Goal: Information Seeking & Learning: Learn about a topic

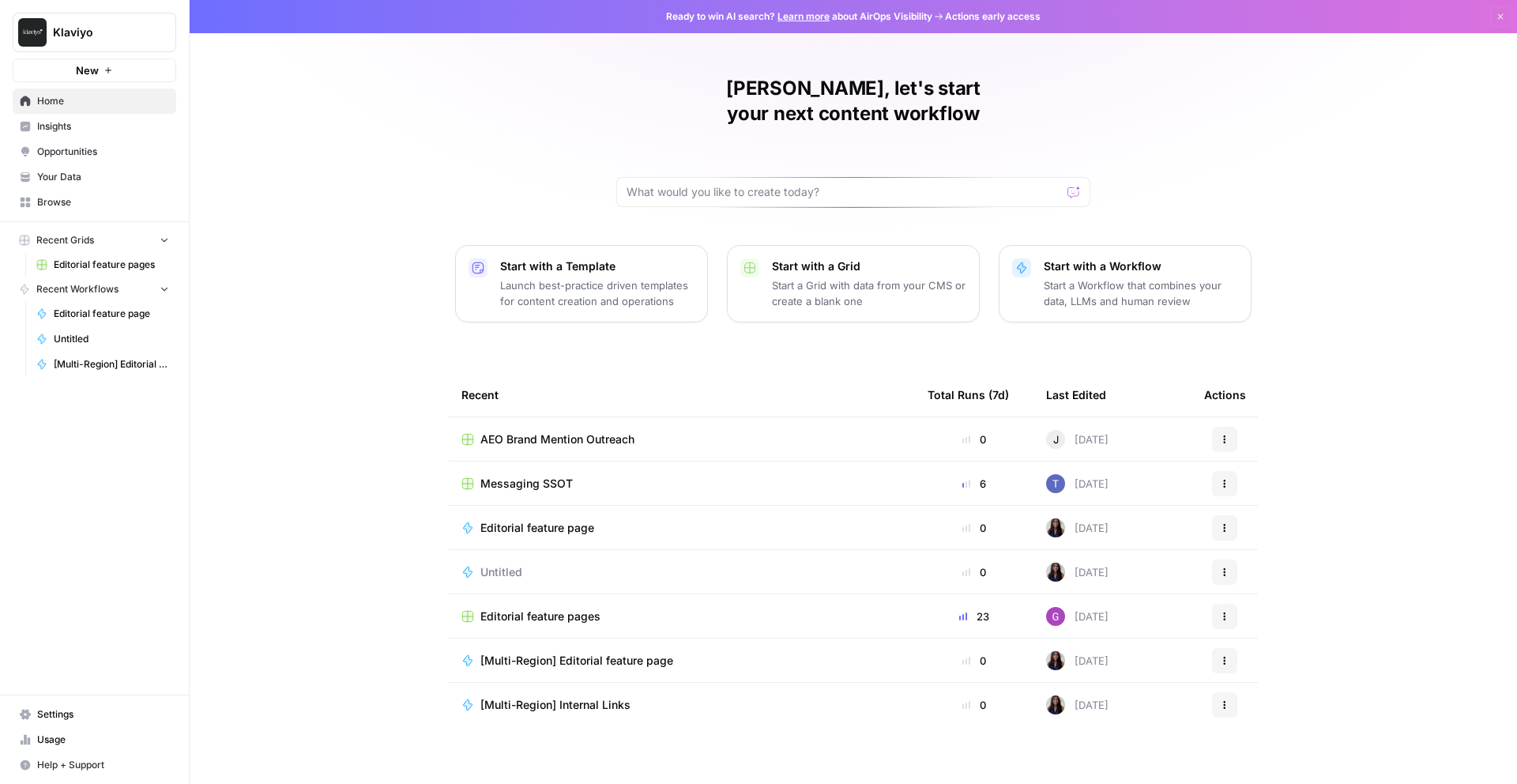
click at [81, 128] on span "Insights" at bounding box center [103, 126] width 132 height 14
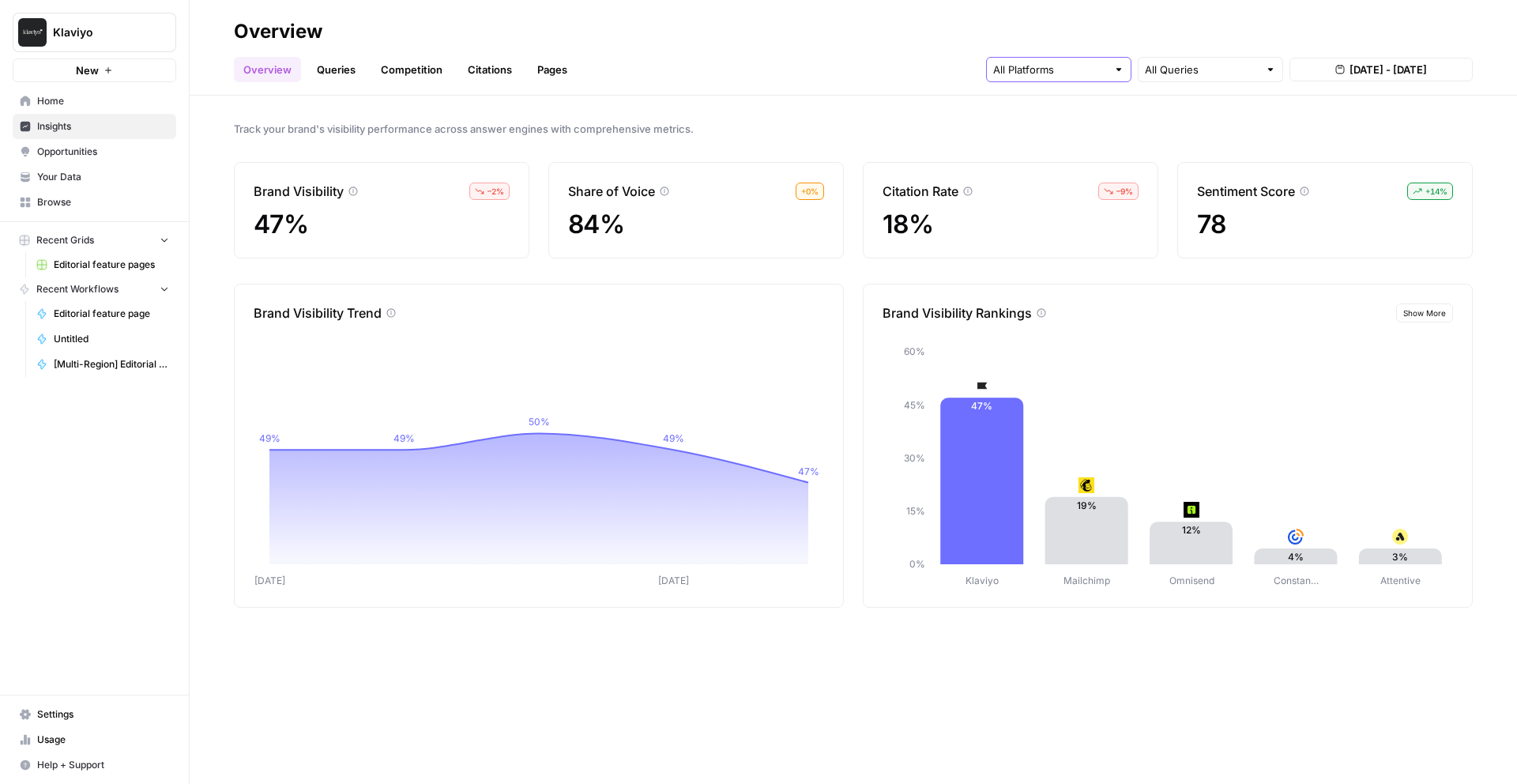
click at [1074, 67] on input "text" at bounding box center [1050, 70] width 114 height 16
click at [1083, 156] on span "Perplexity" at bounding box center [1057, 151] width 80 height 16
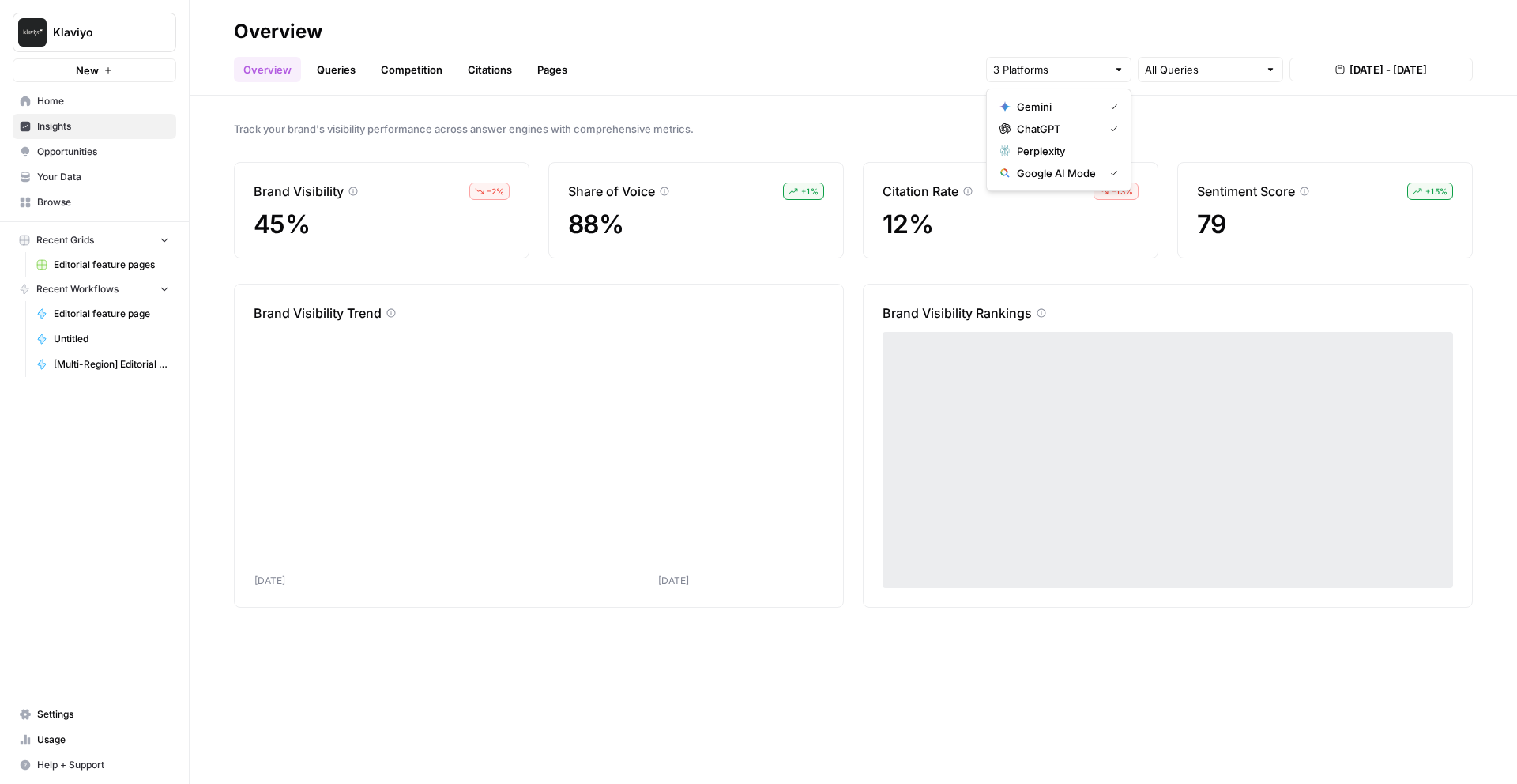
click at [1076, 135] on span "ChatGPT" at bounding box center [1057, 129] width 80 height 16
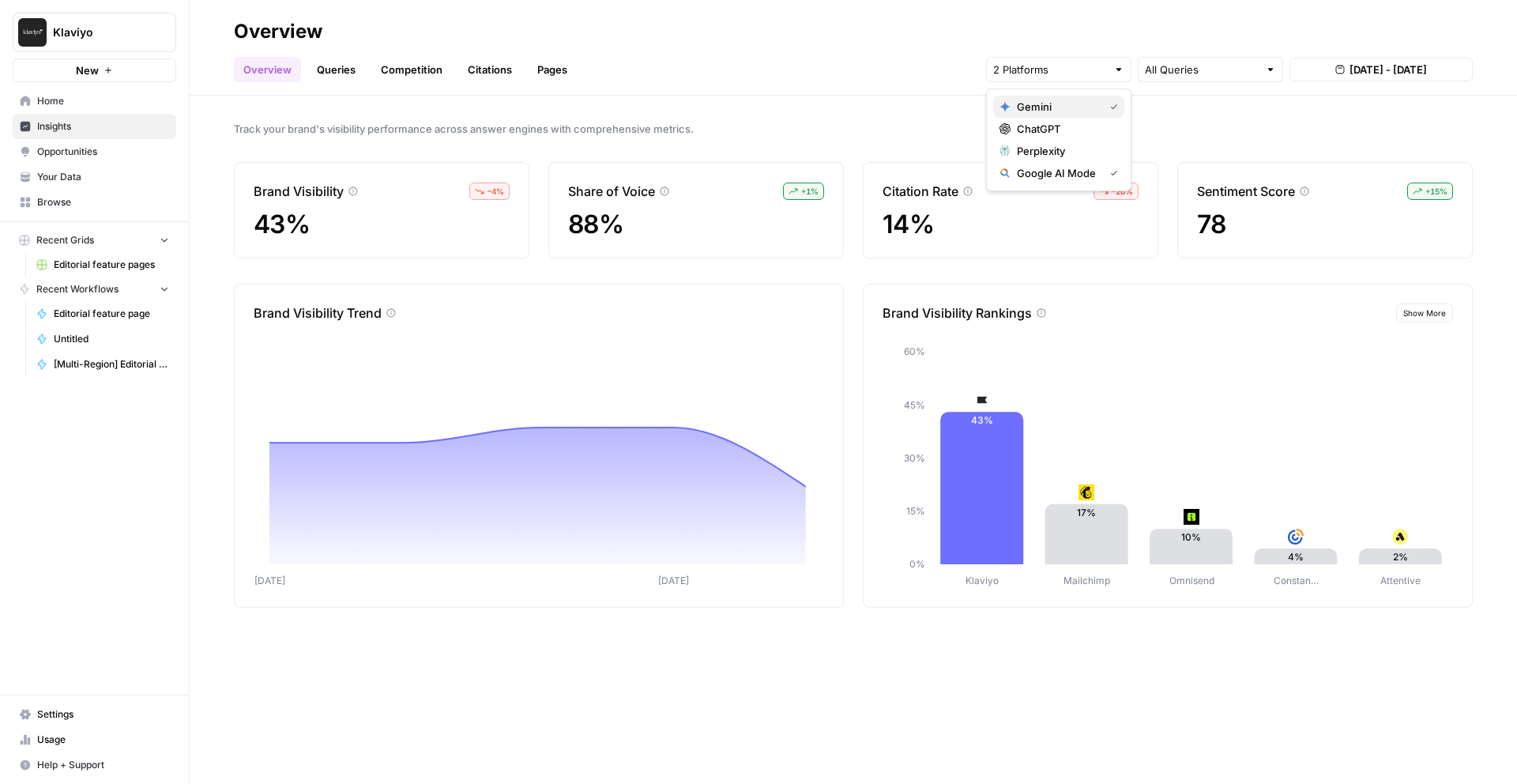
click at [1072, 105] on span "Gemini" at bounding box center [1057, 107] width 80 height 16
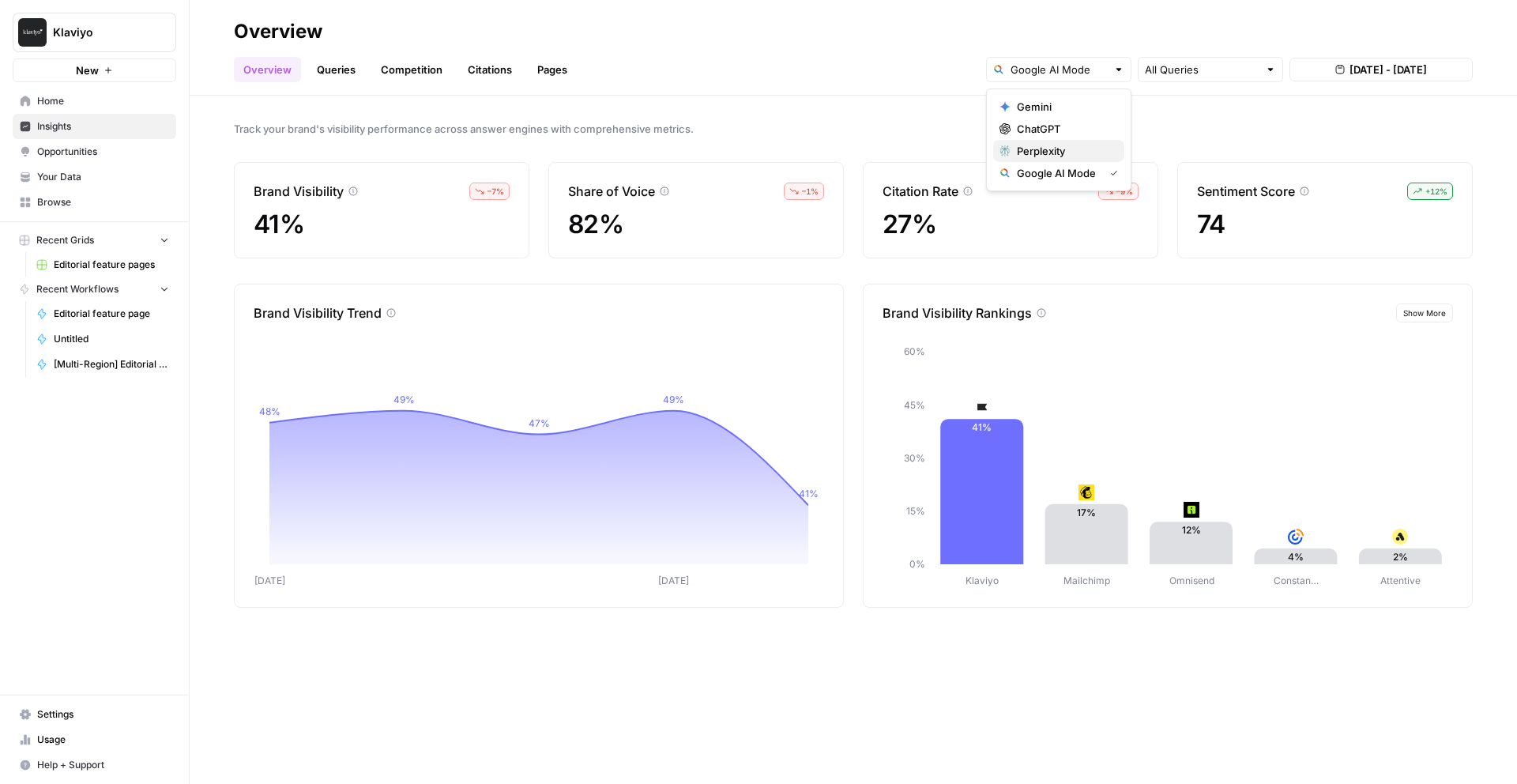
click at [1067, 148] on span "Perplexity" at bounding box center [1065, 151] width 95 height 16
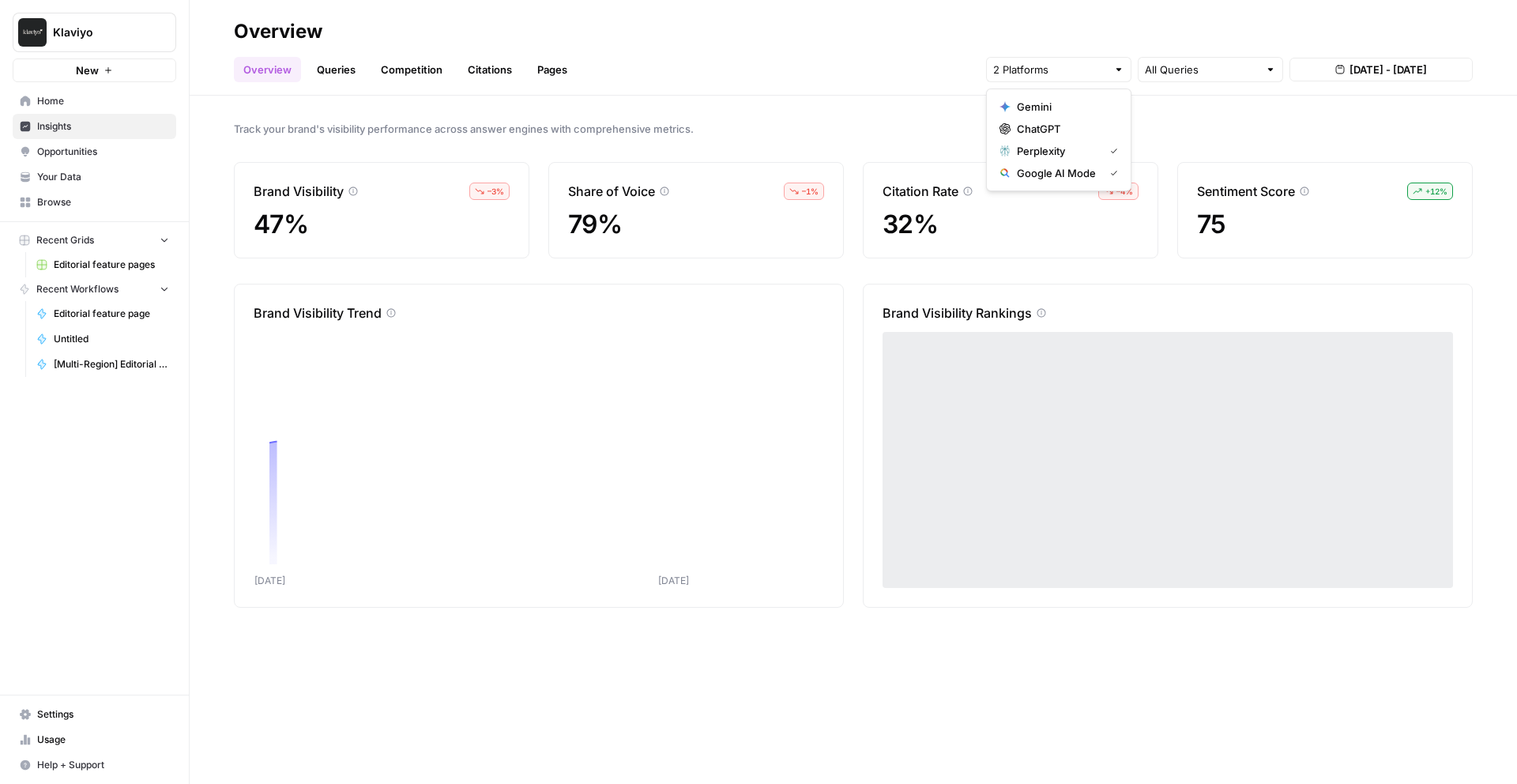
click at [1064, 174] on span "Google AI Mode" at bounding box center [1057, 173] width 80 height 16
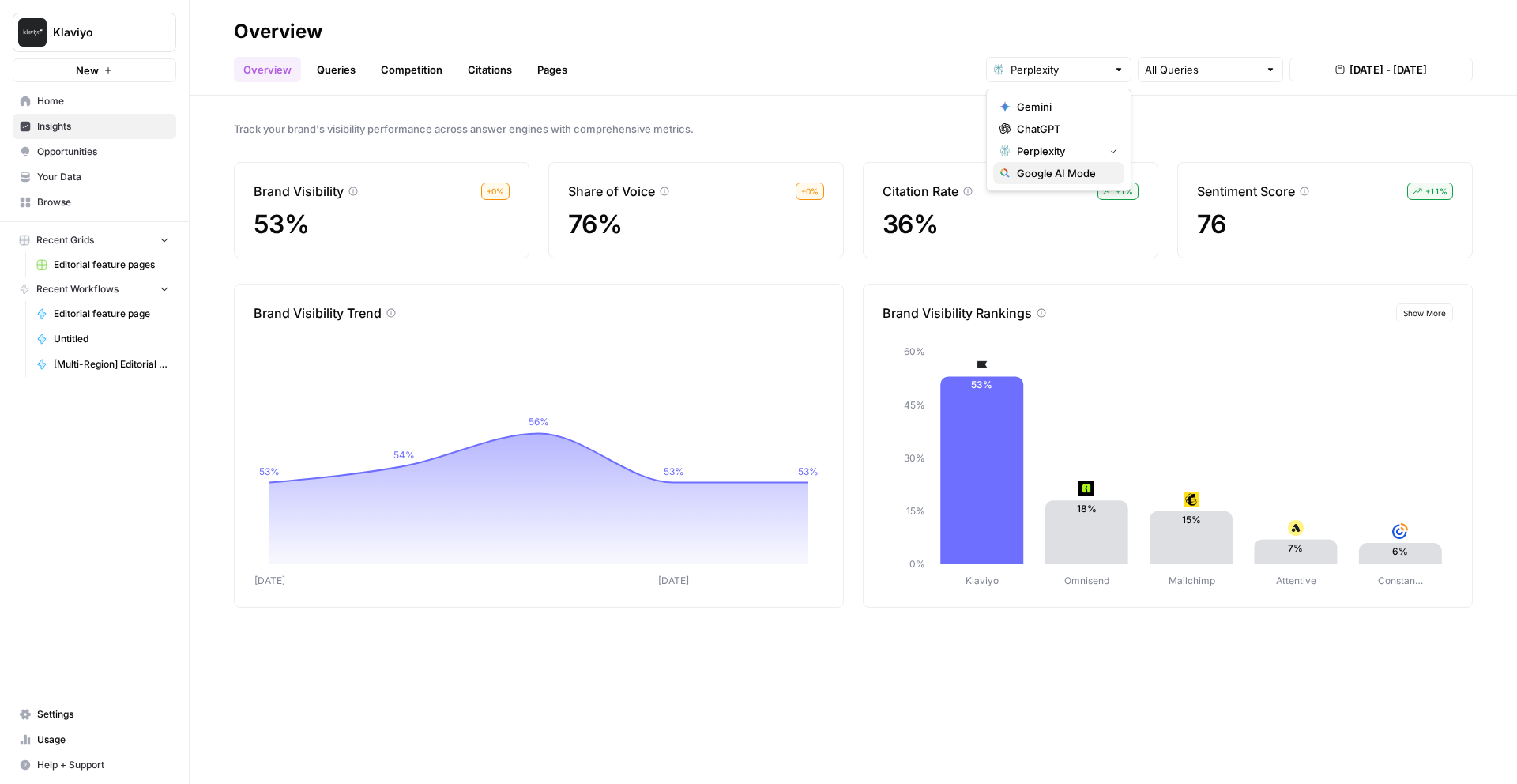
click at [1068, 167] on span "Google AI Mode" at bounding box center [1065, 173] width 95 height 16
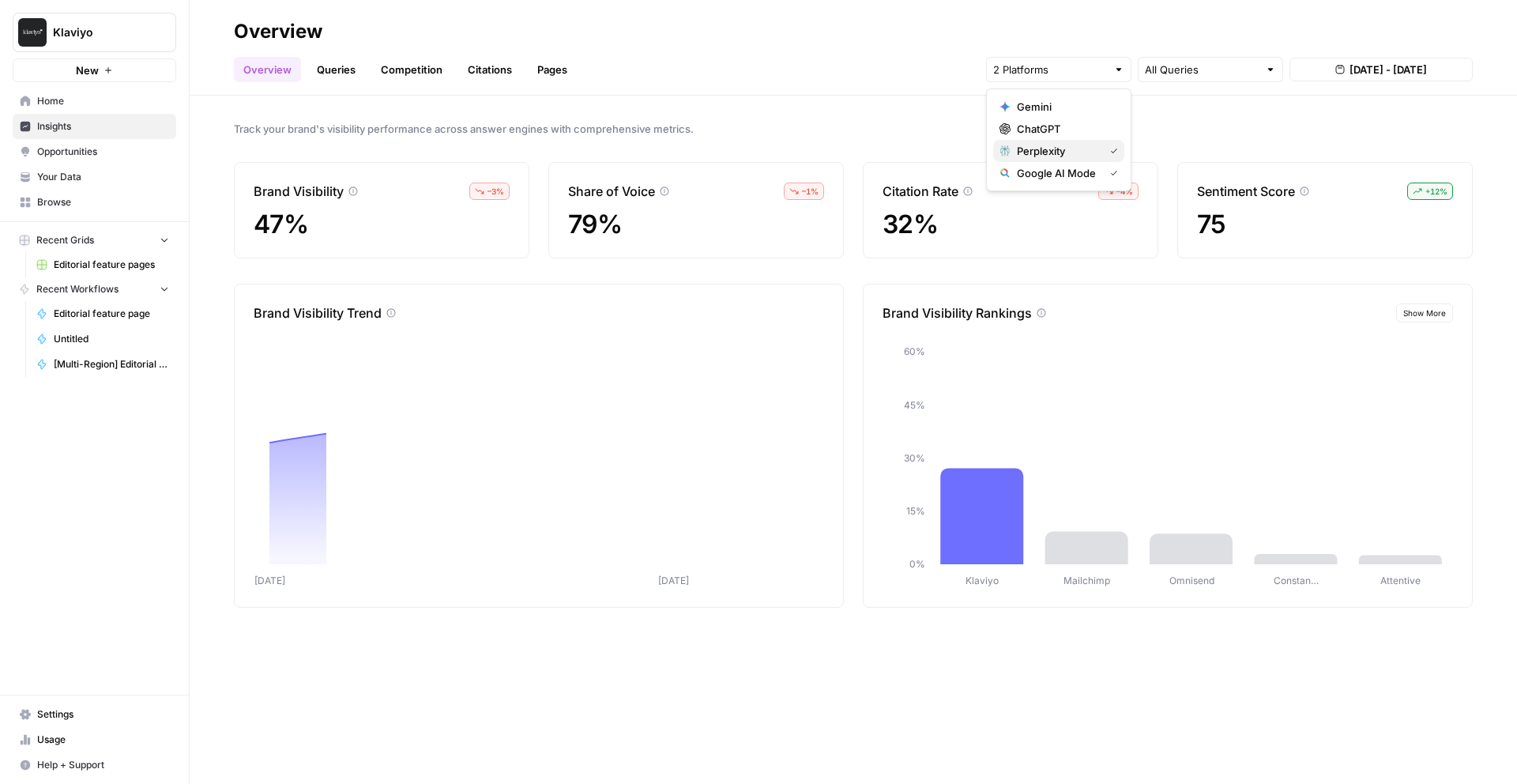
click at [1056, 152] on span "Perplexity" at bounding box center [1057, 151] width 80 height 16
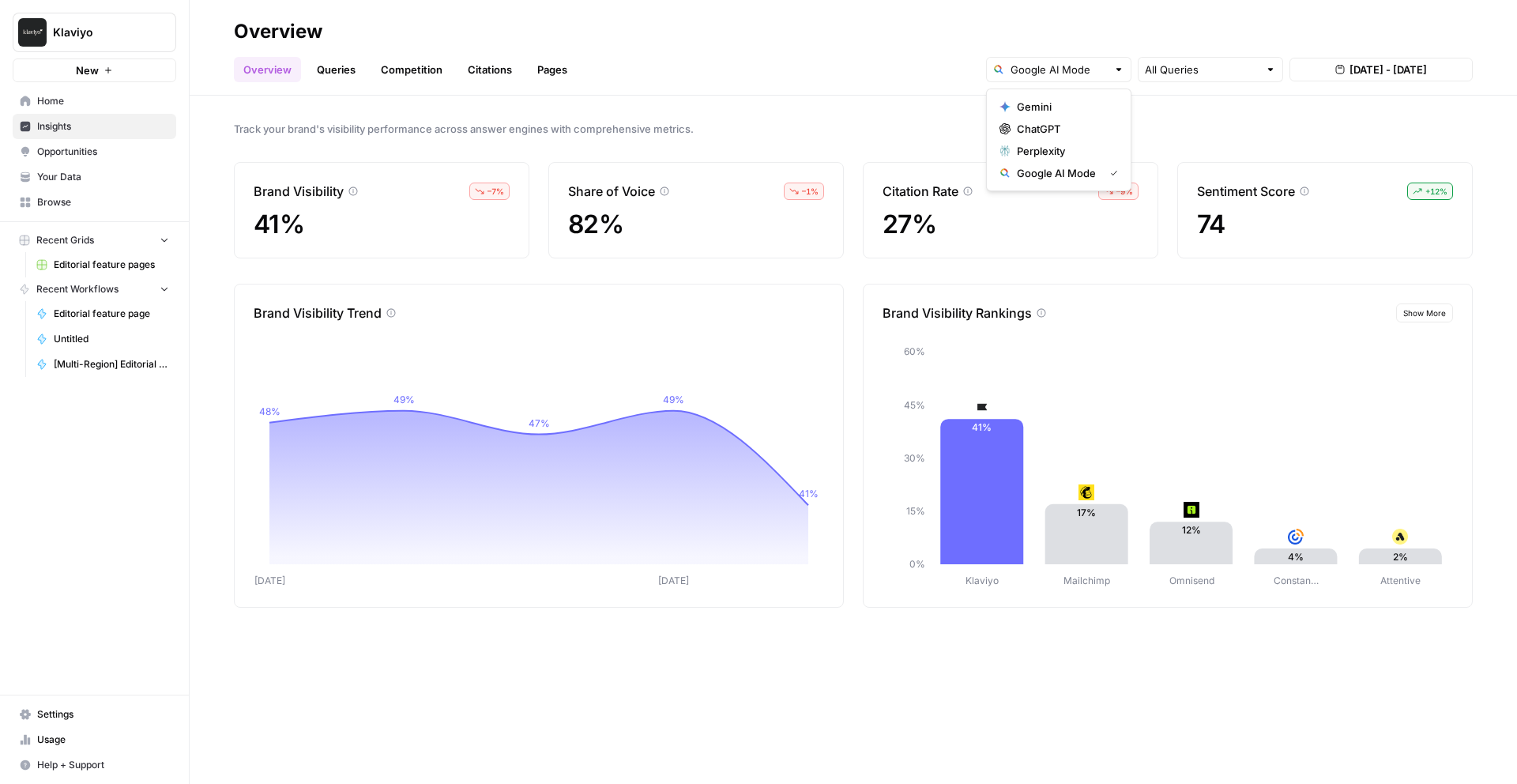
click at [860, 402] on div "Brand Visibility Trend Aug [DATE] 48% 49% 47% 49% 41% [DATE] undefined% Brand V…" at bounding box center [853, 445] width 1239 height 324
